Goal: Transaction & Acquisition: Obtain resource

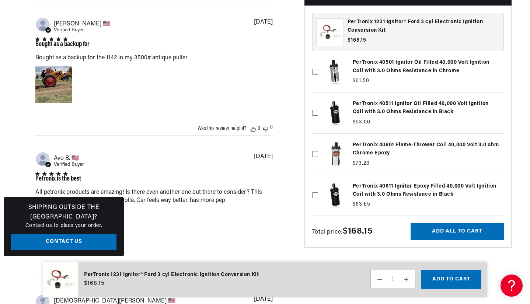
click at [313, 112] on icon at bounding box center [315, 113] width 6 height 6
click at [313, 104] on input "checkbox" at bounding box center [315, 101] width 6 height 6
checkbox input "true"
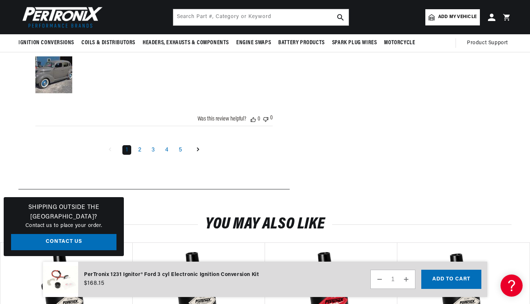
scroll to position [994, 0]
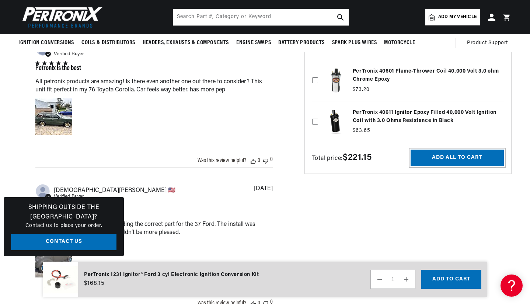
click at [447, 154] on button "Add all to cart" at bounding box center [456, 158] width 93 height 17
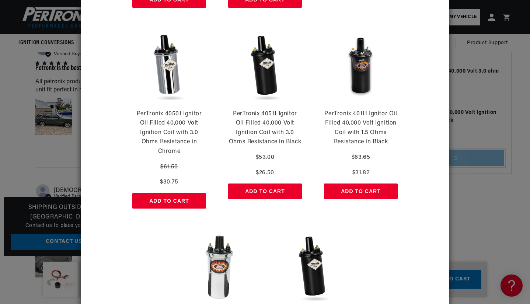
scroll to position [0, 460]
click at [270, 190] on button "Add to Cart" at bounding box center [265, 190] width 74 height 15
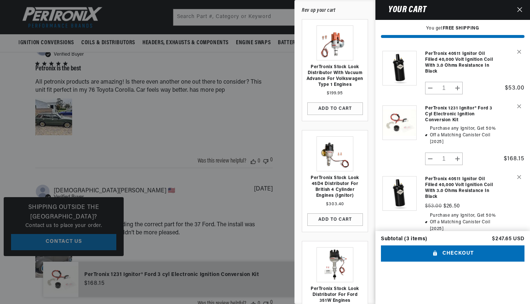
scroll to position [0, 0]
click at [521, 52] on button "Remove PerTronix 40511 Ignitor Oil Filled 40,000 Volt Ignition Coil with 3.0 Oh…" at bounding box center [518, 51] width 13 height 13
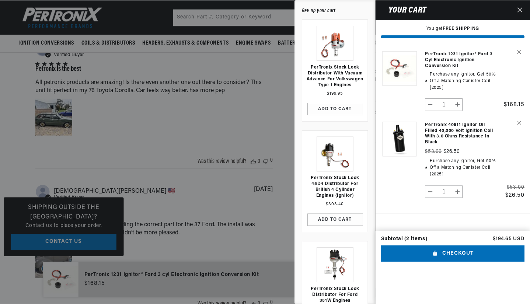
scroll to position [0, 460]
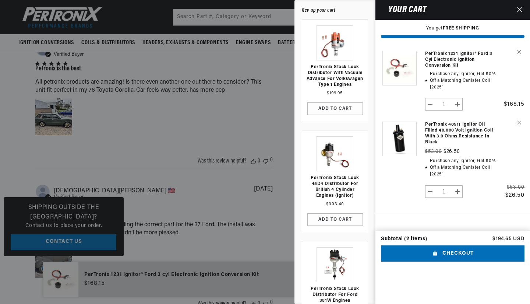
click at [4, 162] on div at bounding box center [265, 152] width 530 height 304
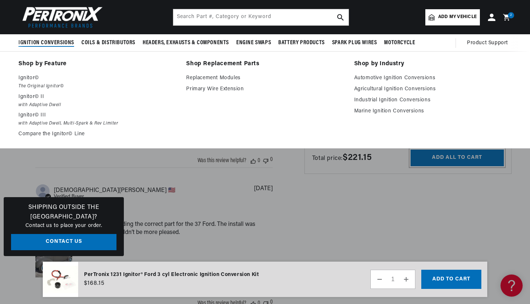
scroll to position [0, 0]
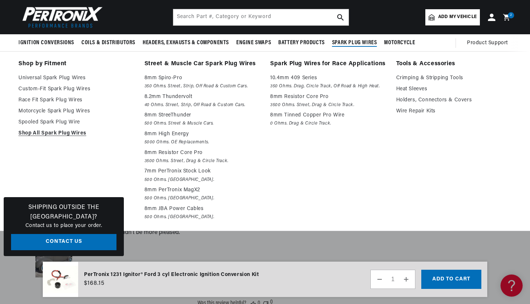
click at [353, 42] on span "Spark Plug Wires" at bounding box center [354, 43] width 45 height 8
click at [81, 88] on link "Custom-Fit Spark Plug Wires" at bounding box center [76, 89] width 116 height 9
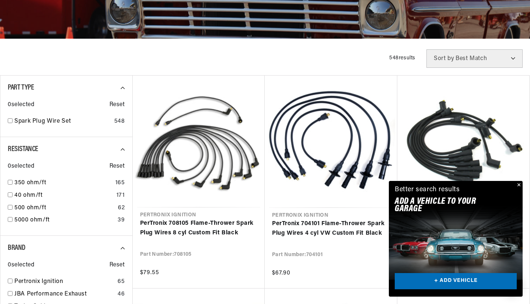
scroll to position [258, 0]
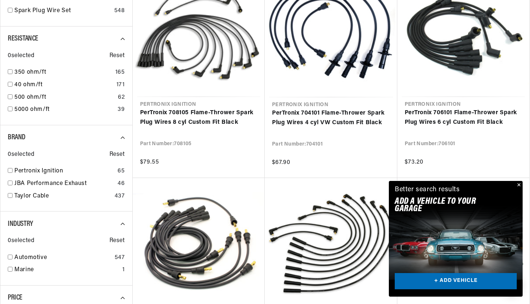
click at [31, 173] on link "Pertronix Ignition" at bounding box center [64, 171] width 100 height 10
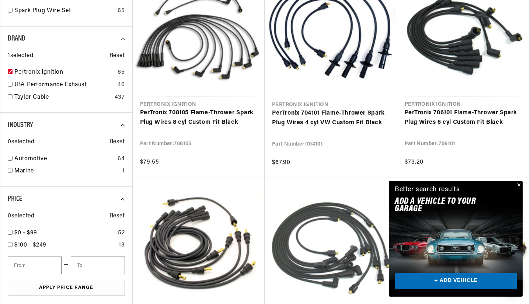
scroll to position [0, 920]
click at [518, 185] on button "Close" at bounding box center [517, 185] width 9 height 9
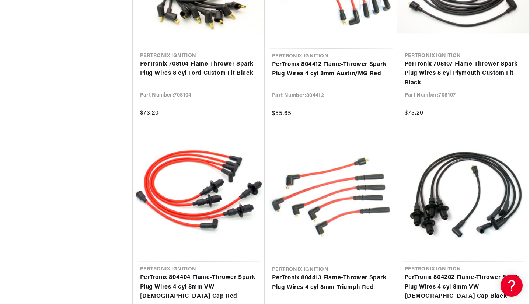
scroll to position [0, 0]
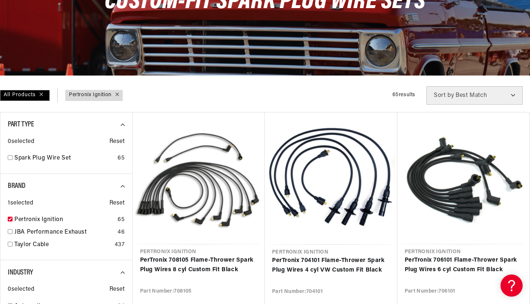
scroll to position [0, 460]
click at [24, 157] on link "Spark Plug Wire Set" at bounding box center [64, 159] width 100 height 10
checkbox input "true"
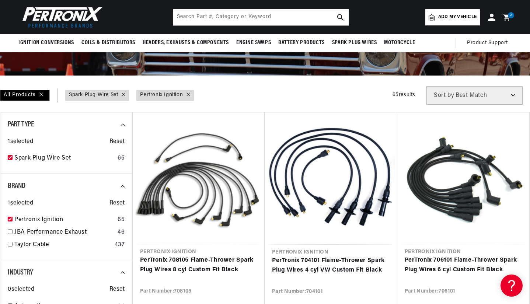
scroll to position [0, 920]
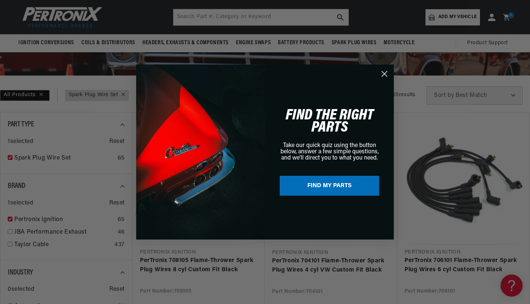
click at [384, 73] on icon "Close dialog" at bounding box center [384, 73] width 5 height 5
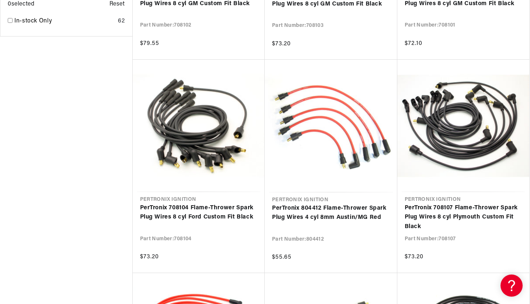
scroll to position [626, 0]
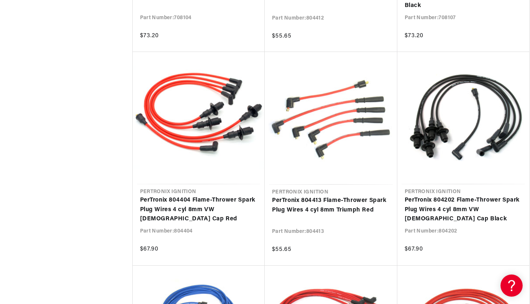
drag, startPoint x: 480, startPoint y: 201, endPoint x: 494, endPoint y: 157, distance: 46.8
click at [494, 196] on link "PerTronix 804202 Flame-Thrower Spark Plug Wires 4 cyl 8mm VW Male Cap Black" at bounding box center [462, 210] width 117 height 28
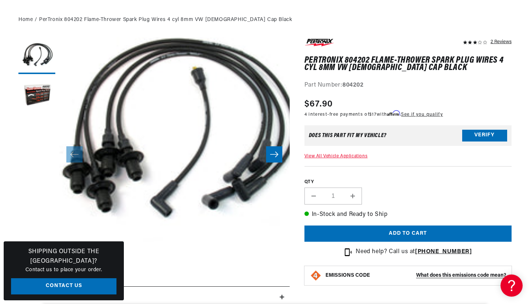
scroll to position [0, 460]
click at [278, 150] on button "Slide right" at bounding box center [274, 154] width 16 height 16
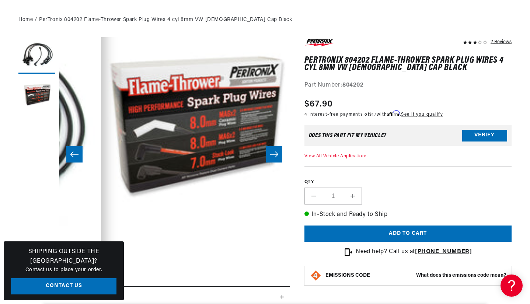
scroll to position [23, 231]
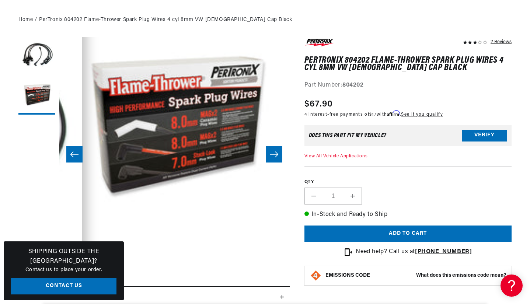
click at [278, 150] on button "Slide right" at bounding box center [274, 154] width 16 height 16
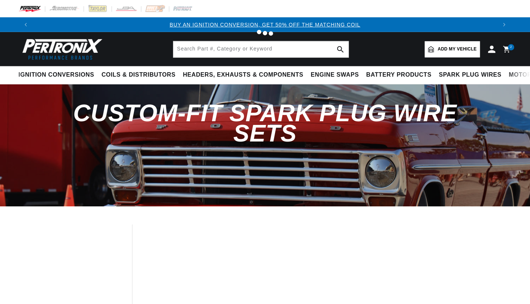
scroll to position [805, 0]
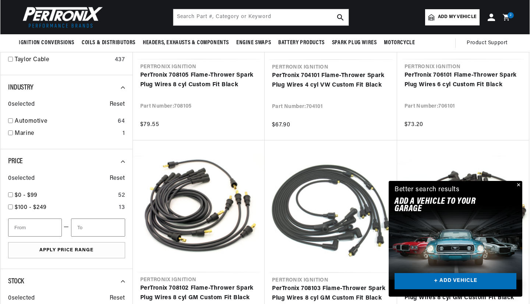
scroll to position [0, 460]
click at [506, 15] on icon at bounding box center [506, 17] width 7 height 7
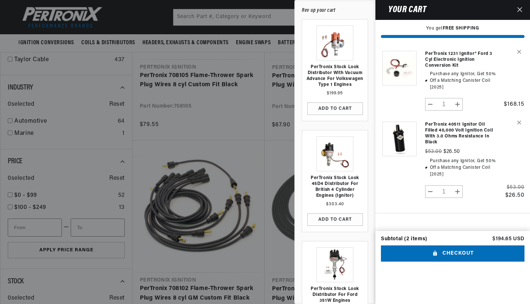
click at [445, 51] on link "PerTronix 1231 Ignitor® Ford 3 cyl Electronic Ignition Conversion Kit" at bounding box center [461, 60] width 73 height 18
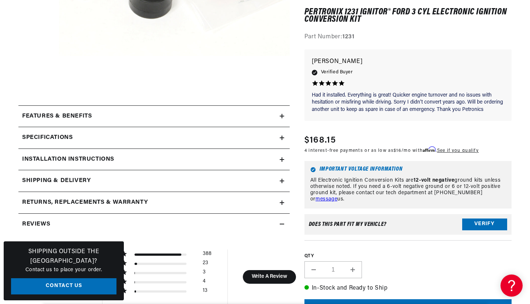
scroll to position [258, 0]
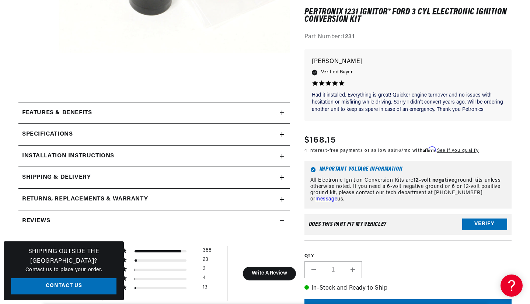
click at [232, 161] on summary "Installation instructions" at bounding box center [153, 155] width 271 height 21
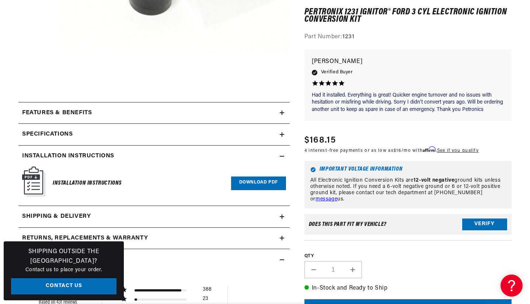
scroll to position [0, 920]
click at [245, 182] on link "Download PDF" at bounding box center [258, 183] width 55 height 14
